Goal: Feedback & Contribution: Contribute content

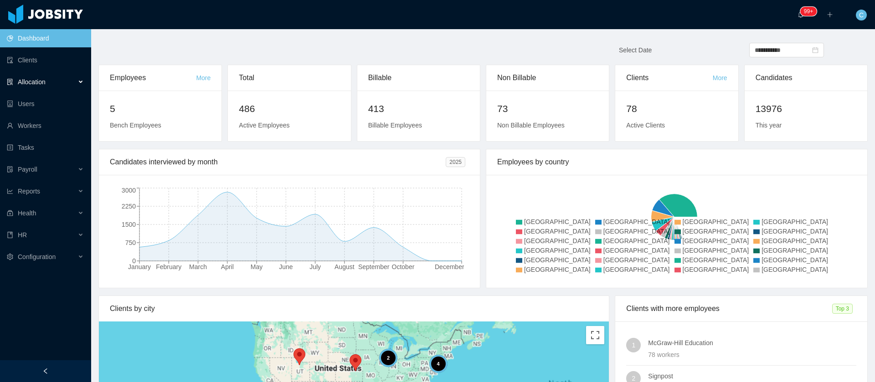
click at [57, 77] on div "Allocation" at bounding box center [45, 82] width 91 height 18
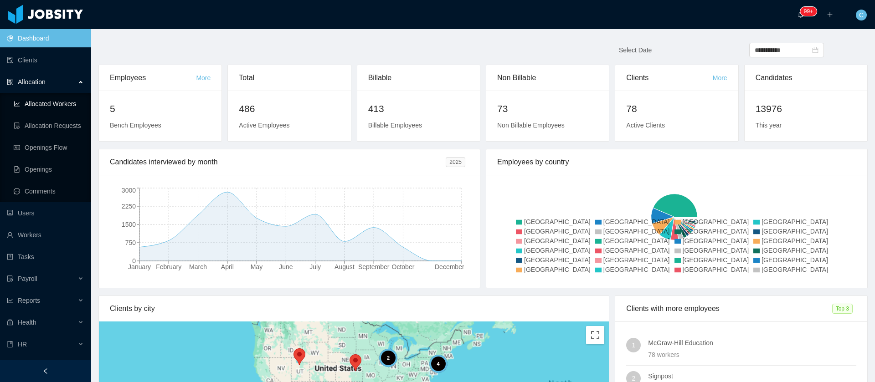
click at [62, 106] on link "Allocated Workers" at bounding box center [49, 104] width 70 height 18
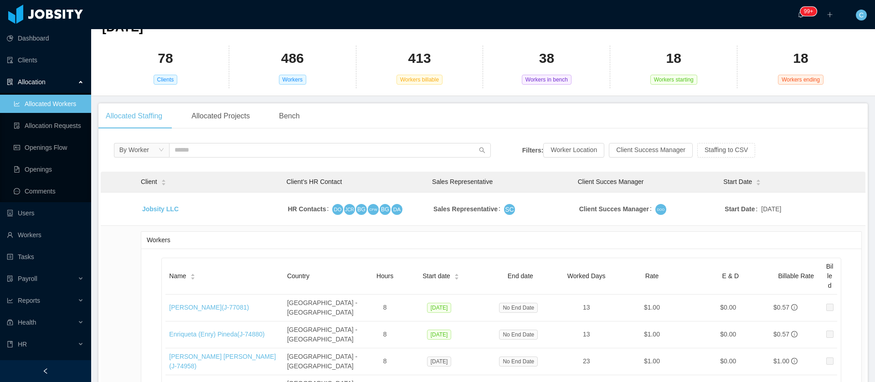
scroll to position [137, 0]
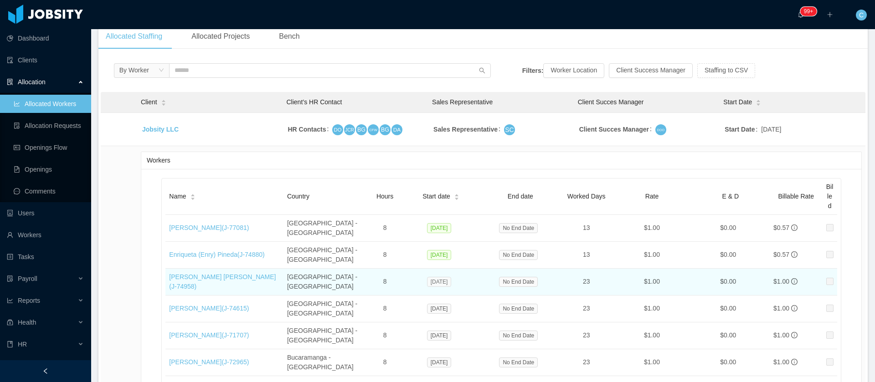
click at [442, 277] on span "[DATE]" at bounding box center [439, 282] width 25 height 10
copy span "[DATE]"
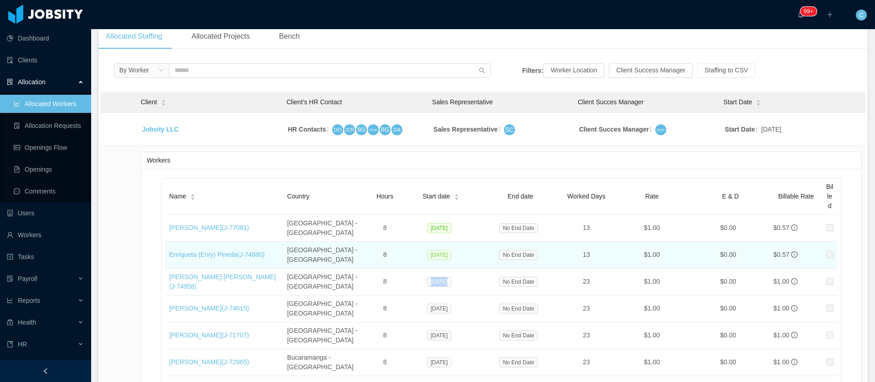
click at [438, 250] on span "[DATE]" at bounding box center [439, 255] width 25 height 10
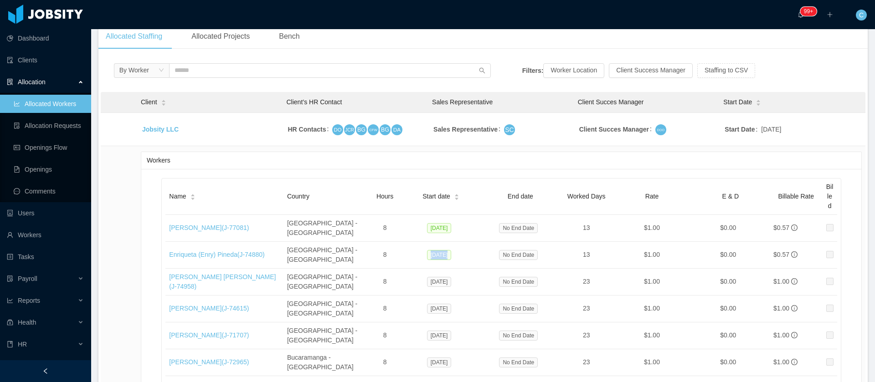
copy span "[DATE]"
click at [14, 101] on link "Allocated Workers" at bounding box center [49, 104] width 70 height 18
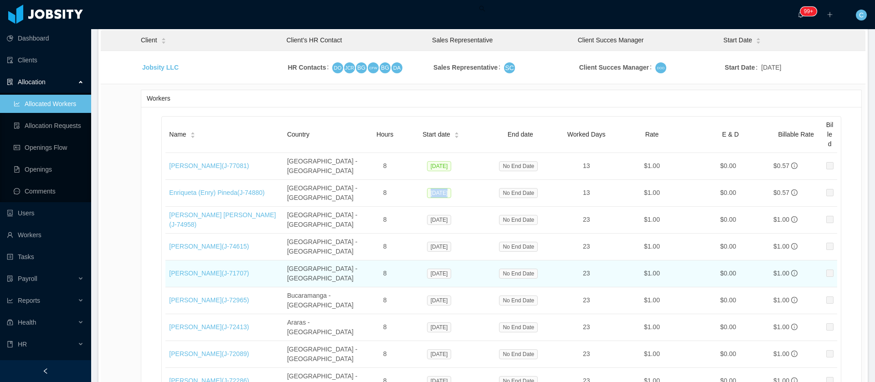
scroll to position [205, 0]
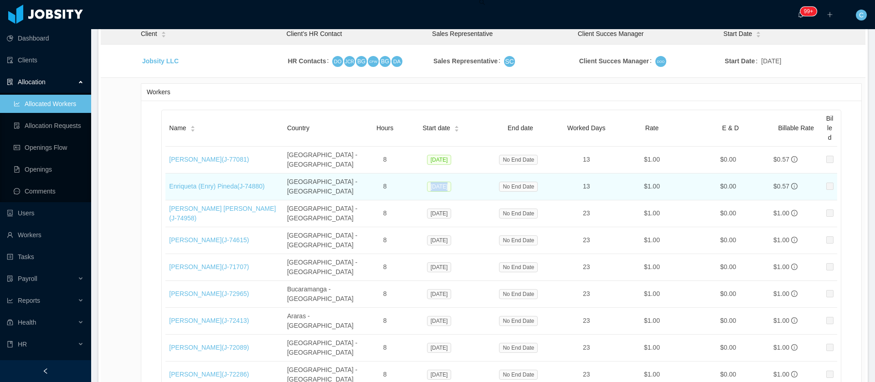
click at [438, 182] on span "[DATE]" at bounding box center [439, 187] width 25 height 10
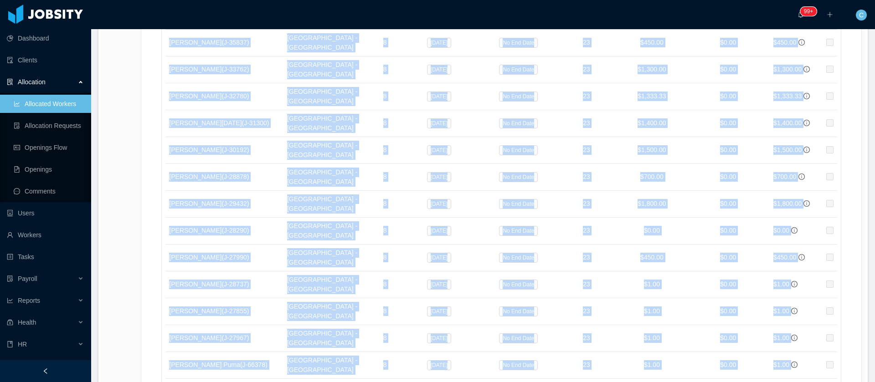
scroll to position [1555, 0]
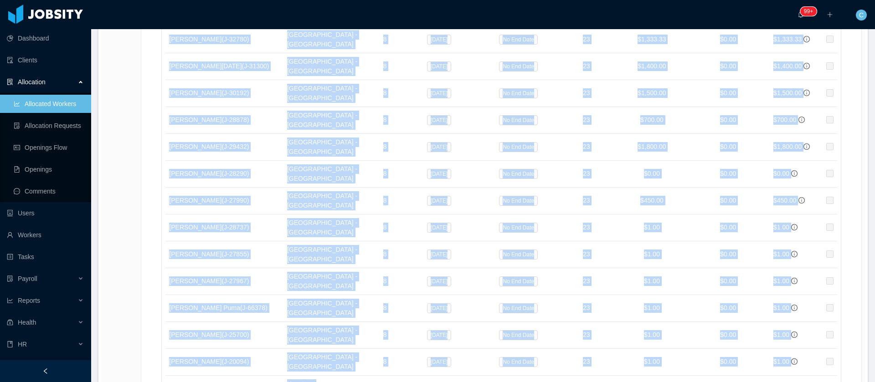
drag, startPoint x: 162, startPoint y: 157, endPoint x: 352, endPoint y: 164, distance: 190.6
copy table "Lore Ipsumdo Sitam Conse adip Eli sedd Eiusmo Temp Inci U & L Etdolore Magn Ali…"
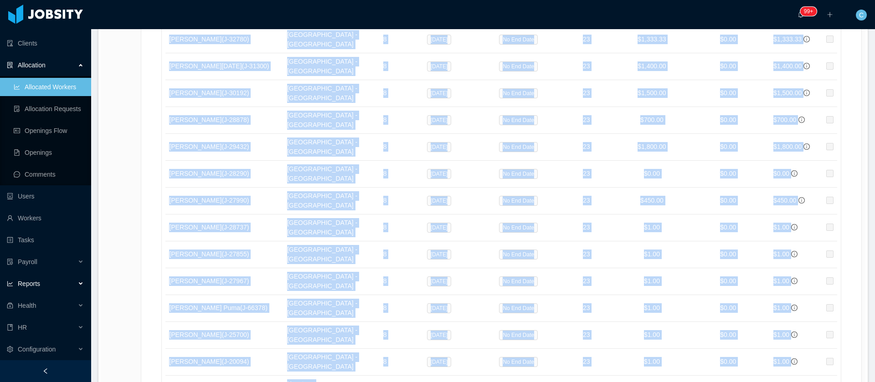
click at [26, 281] on span "Reports" at bounding box center [29, 283] width 22 height 7
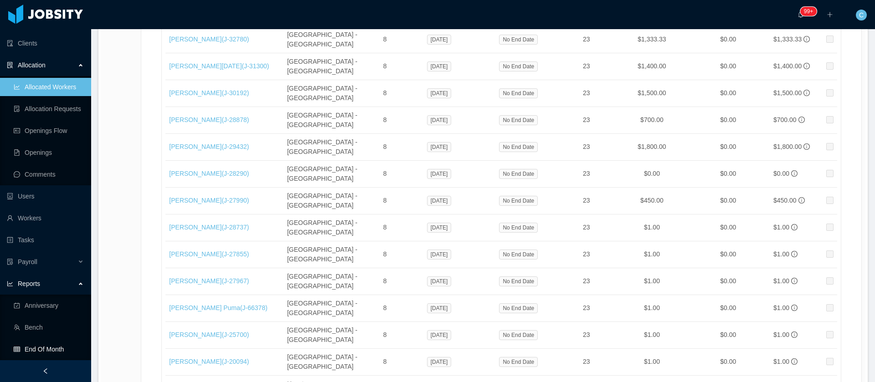
click at [27, 348] on link "End Of Month" at bounding box center [49, 349] width 70 height 18
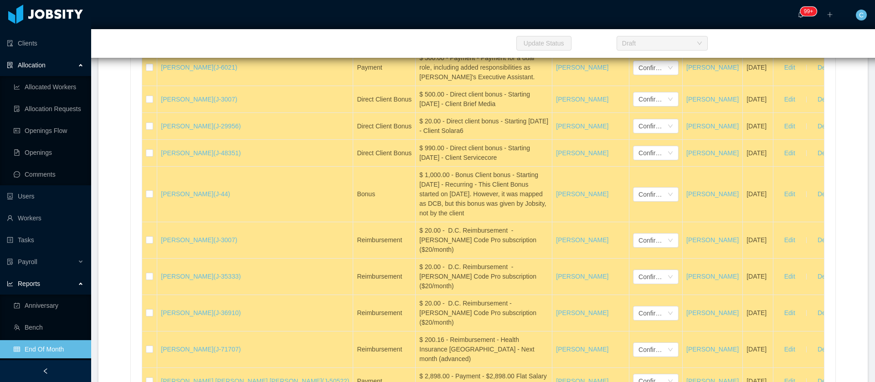
scroll to position [14535, 0]
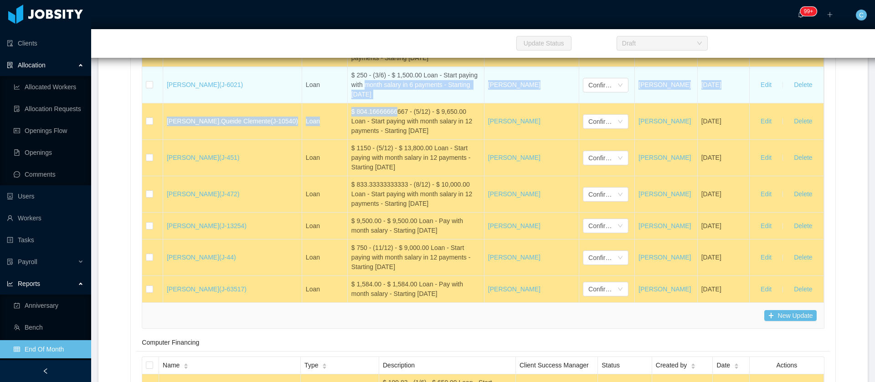
drag, startPoint x: 366, startPoint y: 211, endPoint x: 332, endPoint y: 187, distance: 42.2
click at [332, 187] on tbody "[PERSON_NAME] (J-2046) Loan $ 433.33333333333 - (2/12) - $ 5,200.00 Loan - Star…" at bounding box center [482, 130] width 681 height 345
click at [351, 99] on div "$ 250 - (3/6) - $ 1,500.00 Loan - Start paying with month salary in 6 payments …" at bounding box center [415, 85] width 129 height 29
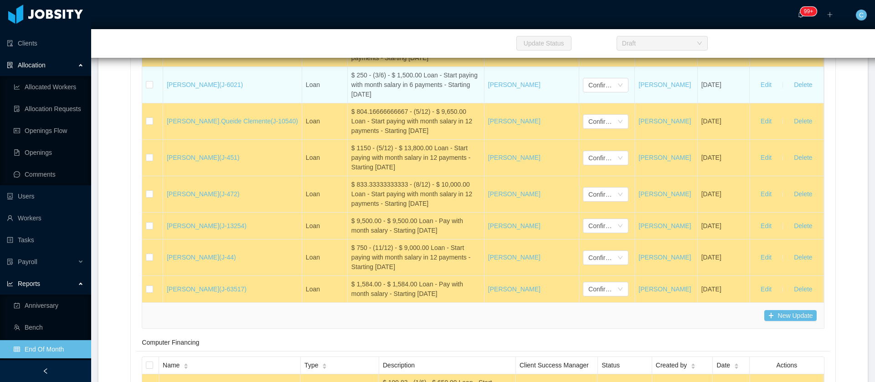
drag, startPoint x: 357, startPoint y: 198, endPoint x: 323, endPoint y: 183, distance: 36.9
click at [351, 99] on div "$ 250 - (3/6) - $ 1,500.00 Loan - Start paying with month salary in 6 payments …" at bounding box center [415, 85] width 129 height 29
drag, startPoint x: 366, startPoint y: 200, endPoint x: 322, endPoint y: 184, distance: 46.1
click at [348, 103] on td "$ 250 - (3/6) - $ 1,500.00 Loan - Start paying with month salary in 6 payments …" at bounding box center [416, 85] width 137 height 36
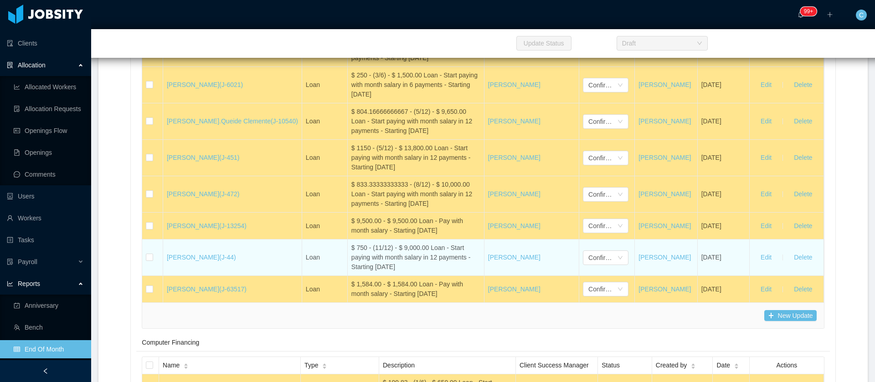
copy div "$ 250 - (3/6) - $ 1,500.00 Loan - Start paying with month salary in 6 payments …"
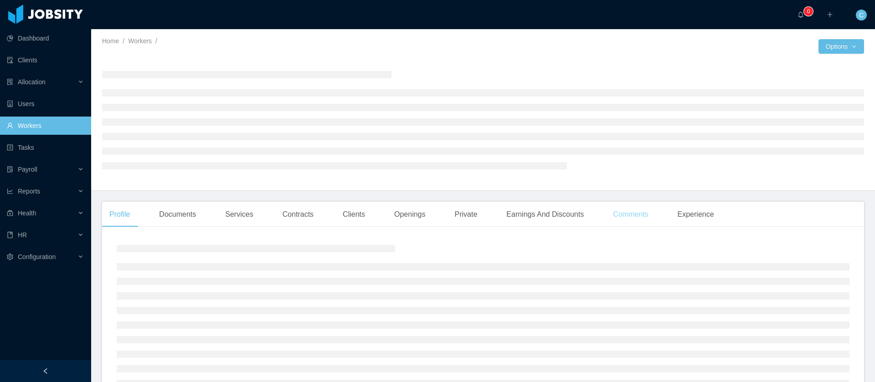
click at [639, 217] on div "Comments" at bounding box center [631, 215] width 50 height 26
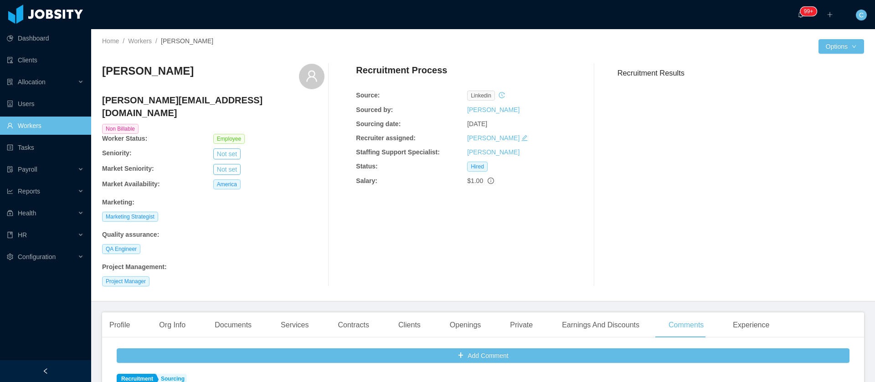
scroll to position [68, 0]
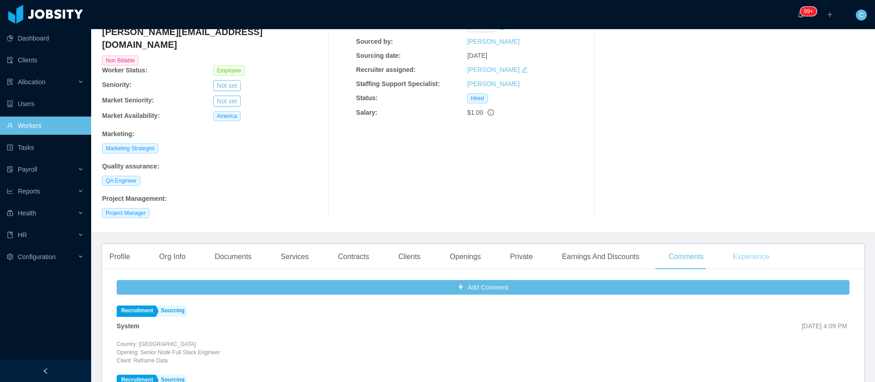
click at [744, 244] on div "Experience" at bounding box center [751, 257] width 51 height 26
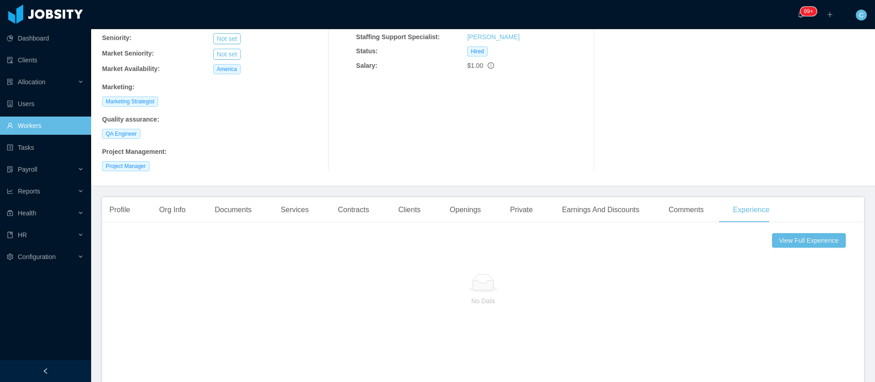
scroll to position [137, 0]
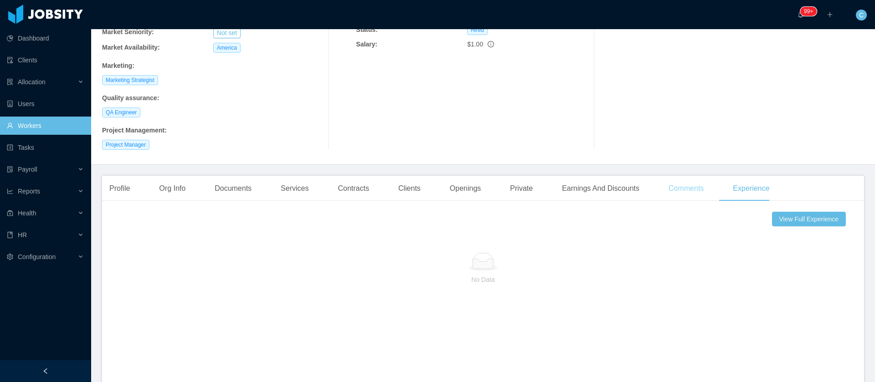
click at [664, 178] on div "Comments" at bounding box center [686, 189] width 50 height 26
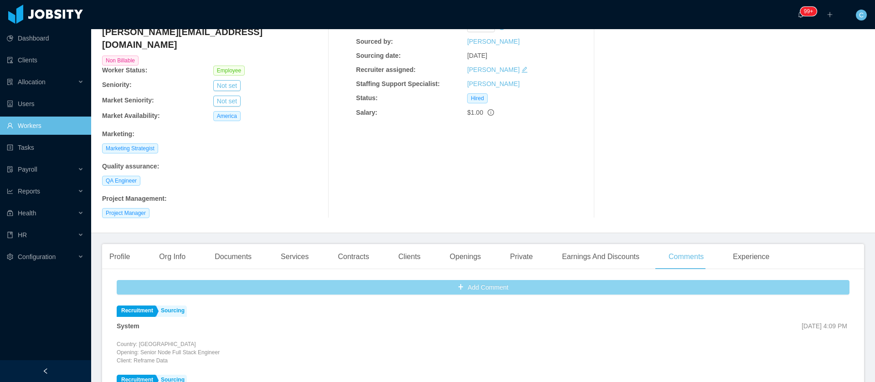
click at [533, 280] on button "Add Comment" at bounding box center [483, 287] width 733 height 15
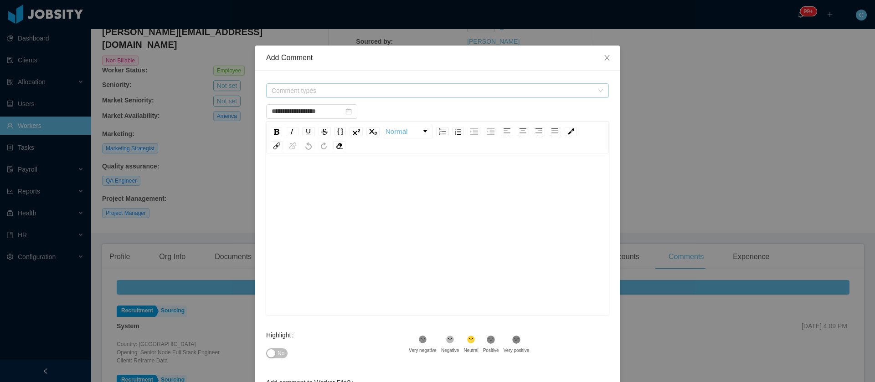
click at [336, 92] on span "Comment types" at bounding box center [433, 90] width 322 height 9
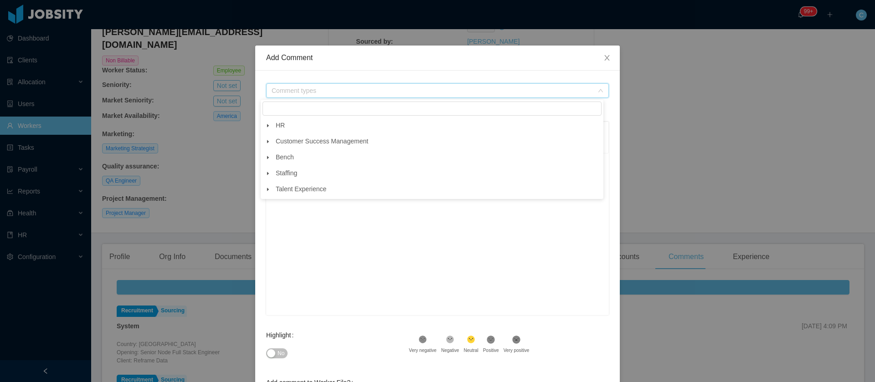
click at [269, 123] on span at bounding box center [268, 125] width 11 height 11
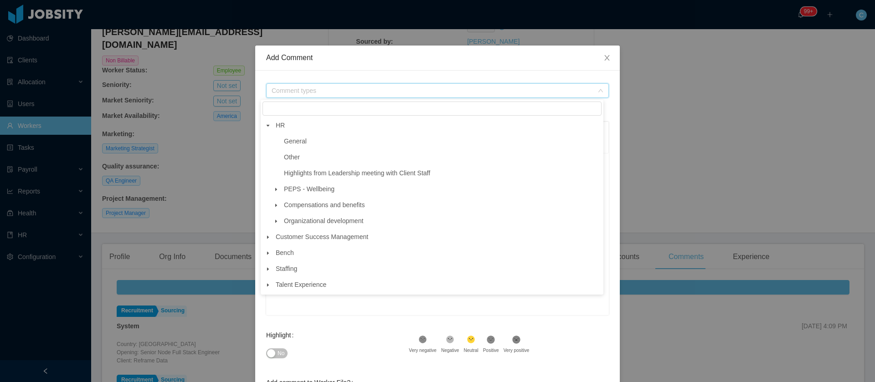
click at [269, 288] on icon "icon: caret-down" at bounding box center [268, 285] width 5 height 5
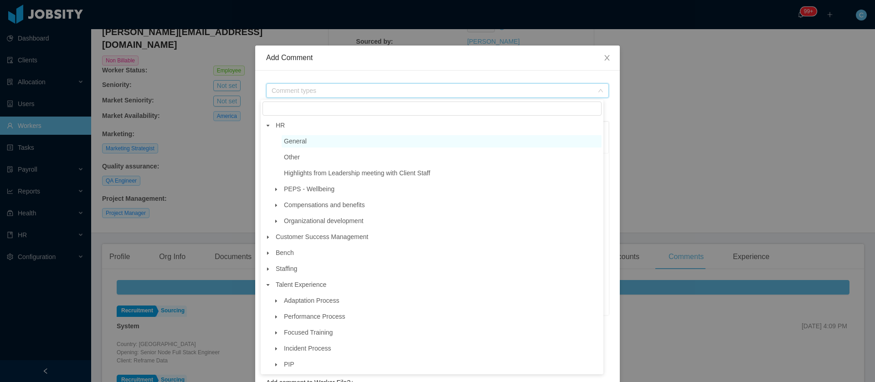
click at [297, 143] on span "General" at bounding box center [295, 141] width 23 height 7
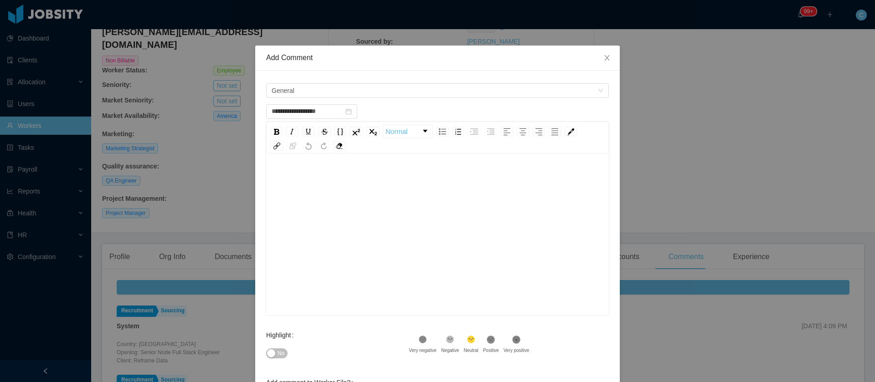
click at [338, 184] on div "rdw-editor" at bounding box center [437, 178] width 329 height 18
click at [332, 174] on div "rdw-editor" at bounding box center [437, 178] width 329 height 18
click at [273, 144] on img "rdw-link-control" at bounding box center [276, 146] width 7 height 7
click at [452, 221] on div "rdw-editor" at bounding box center [437, 229] width 329 height 160
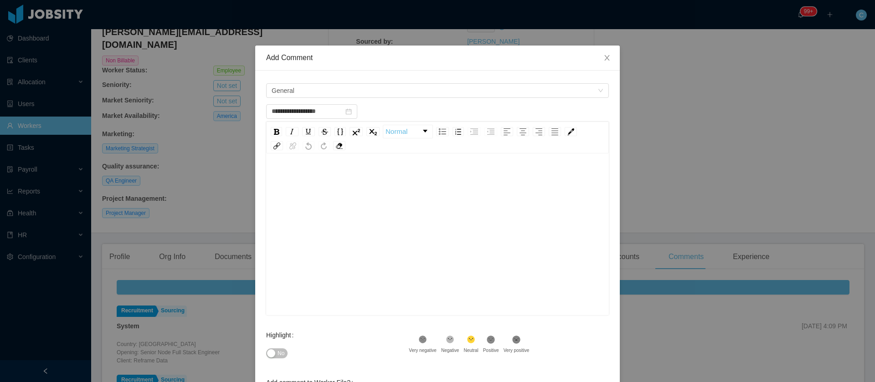
click at [278, 352] on span "No" at bounding box center [281, 353] width 7 height 9
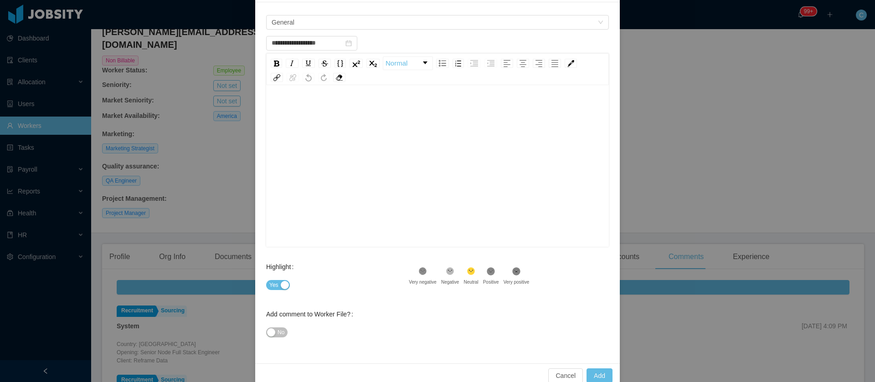
click at [269, 288] on span "Yes" at bounding box center [273, 285] width 9 height 9
click at [278, 286] on span "No" at bounding box center [281, 285] width 7 height 9
click at [278, 335] on span "No" at bounding box center [281, 332] width 7 height 9
click at [303, 102] on div "rdw-editor" at bounding box center [437, 161] width 329 height 160
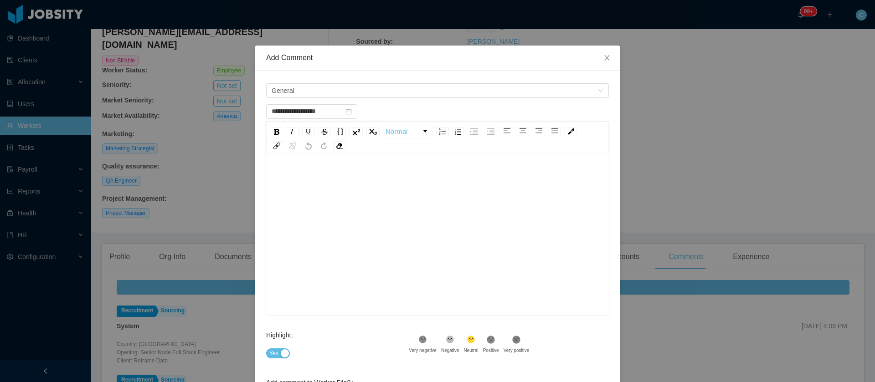
click at [294, 171] on div "rdw-editor" at bounding box center [437, 178] width 329 height 18
click at [278, 163] on div "rdw-wrapper" at bounding box center [437, 236] width 343 height 160
click at [279, 166] on div "rdw-wrapper" at bounding box center [437, 236] width 343 height 160
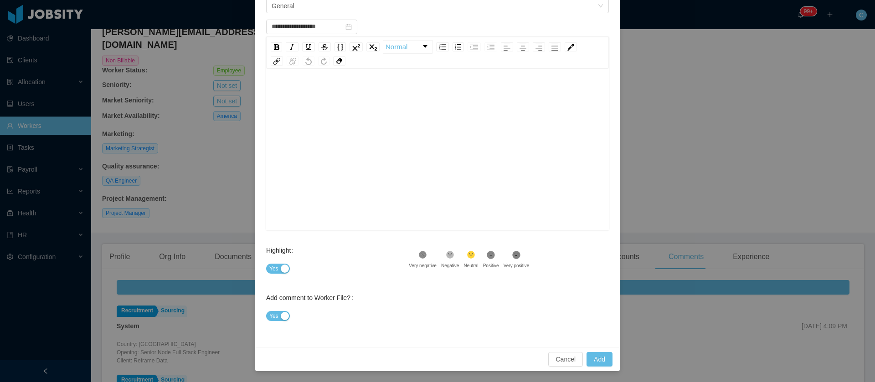
scroll to position [16, 0]
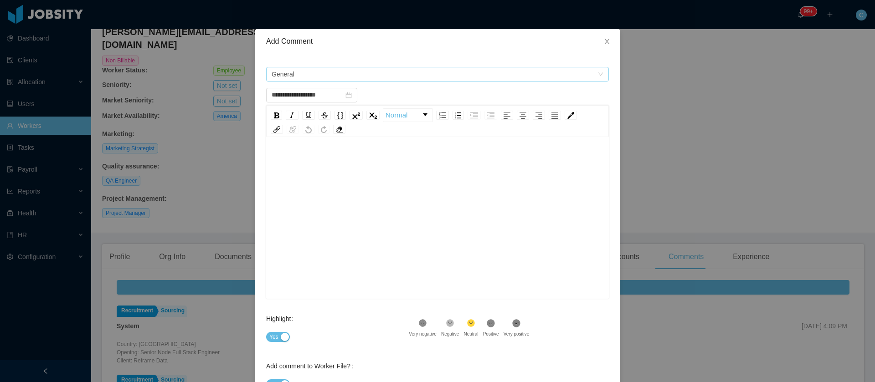
click at [307, 79] on span "General" at bounding box center [435, 74] width 326 height 14
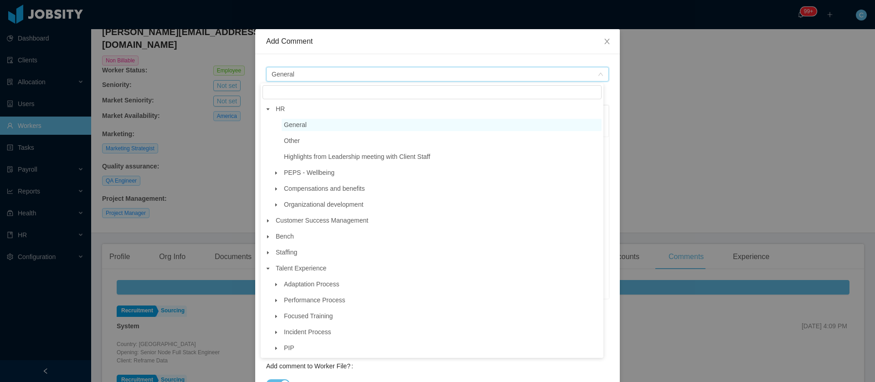
click at [304, 122] on span "General" at bounding box center [295, 124] width 23 height 7
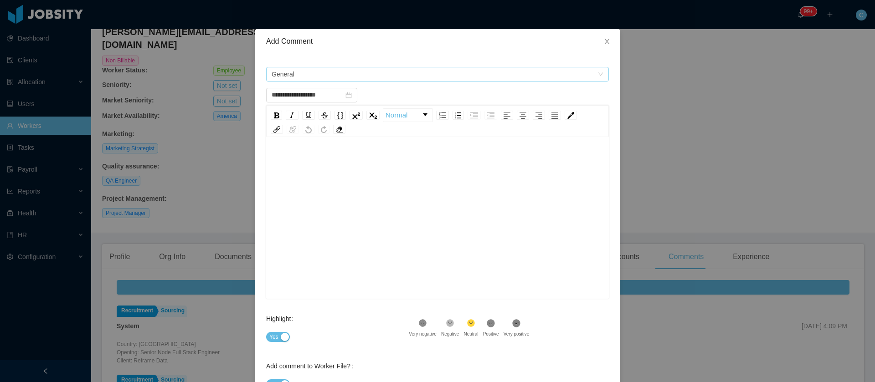
click at [298, 68] on span "General" at bounding box center [435, 74] width 326 height 14
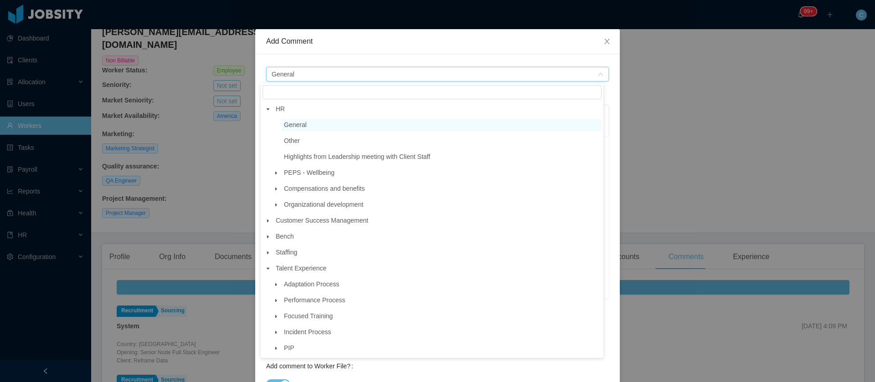
click at [286, 129] on span "General" at bounding box center [295, 124] width 23 height 7
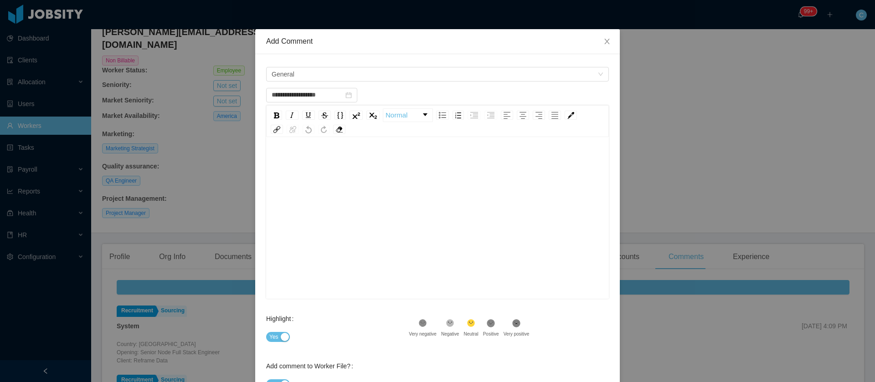
click at [310, 156] on div "rdw-editor" at bounding box center [437, 162] width 329 height 18
click at [312, 70] on span "General" at bounding box center [435, 74] width 326 height 14
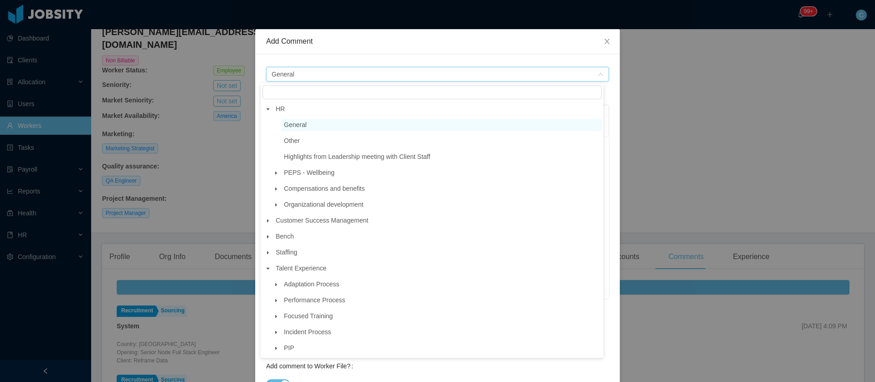
click at [276, 178] on span at bounding box center [276, 173] width 11 height 11
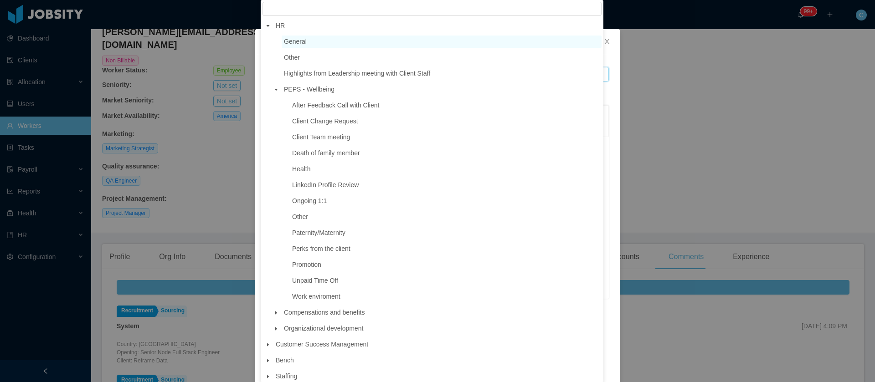
click at [277, 92] on icon "icon: caret-down" at bounding box center [276, 90] width 5 height 5
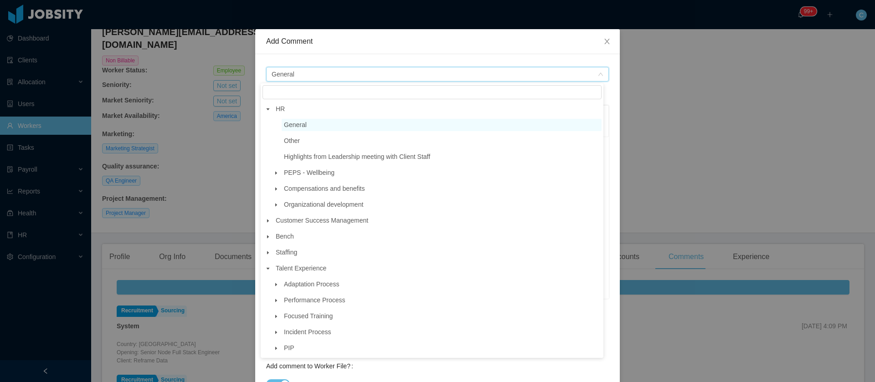
click at [271, 202] on span at bounding box center [276, 205] width 11 height 11
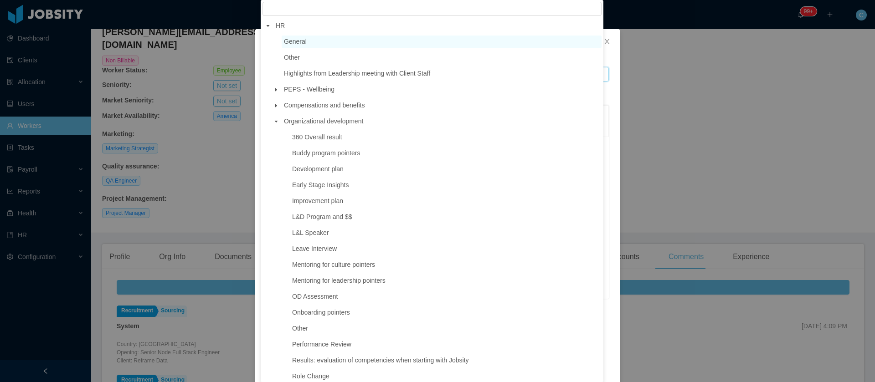
click at [276, 123] on icon "icon: caret-down" at bounding box center [276, 122] width 3 height 2
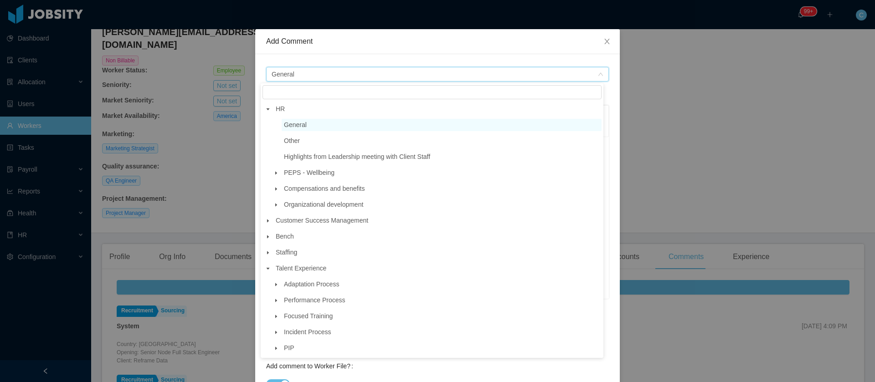
click at [335, 77] on span "General" at bounding box center [435, 74] width 326 height 14
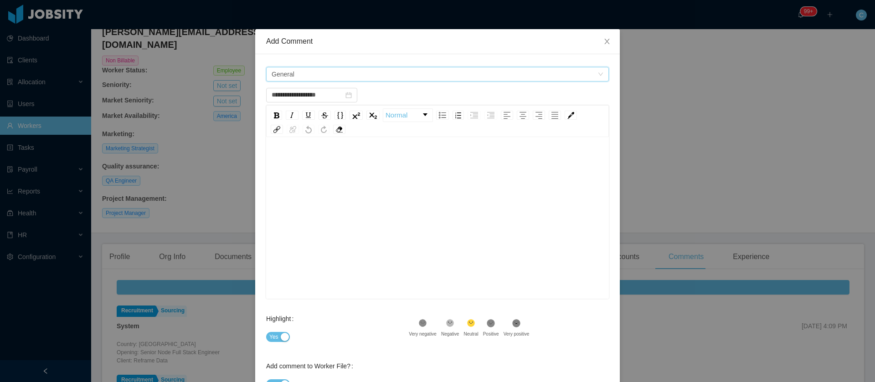
click at [278, 151] on div "rdw-wrapper" at bounding box center [437, 219] width 343 height 160
type input "**********"
click at [300, 151] on div "rdw-wrapper" at bounding box center [437, 219] width 343 height 160
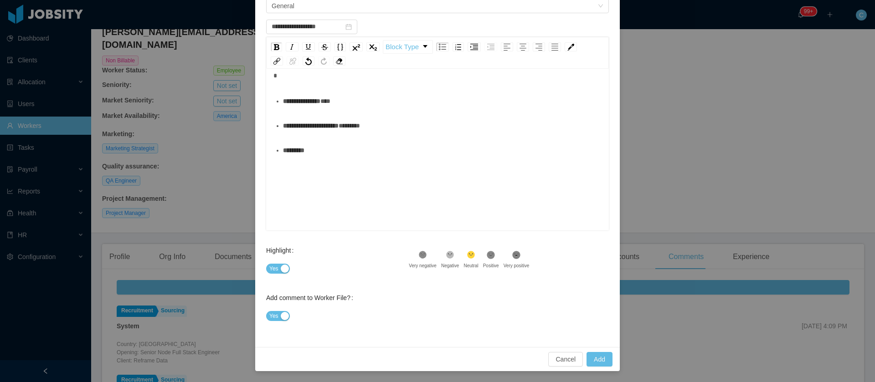
scroll to position [0, 0]
click at [326, 99] on div "rdw-editor" at bounding box center [437, 93] width 329 height 18
click at [320, 88] on div "rdw-editor" at bounding box center [437, 93] width 329 height 18
click at [313, 111] on div "**********" at bounding box center [442, 119] width 319 height 18
click at [303, 106] on div "**********" at bounding box center [437, 118] width 329 height 68
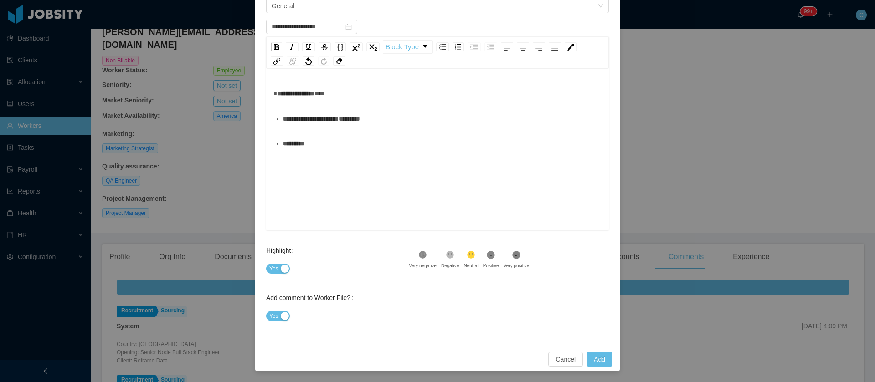
click at [311, 101] on div "**********" at bounding box center [437, 93] width 329 height 18
click at [277, 120] on ul "**********" at bounding box center [437, 131] width 329 height 43
click at [299, 113] on div "**********" at bounding box center [437, 118] width 329 height 18
click at [291, 107] on div "**********" at bounding box center [437, 118] width 329 height 68
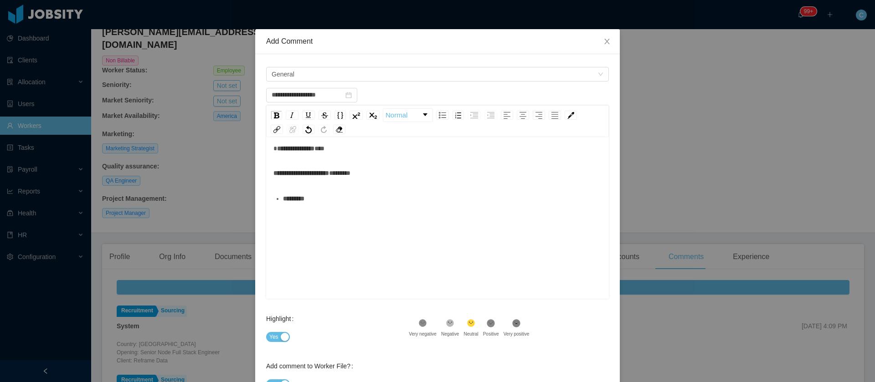
scroll to position [20, 0]
type input "**********"
click at [595, 43] on span "Close" at bounding box center [607, 42] width 26 height 26
